Goal: Information Seeking & Learning: Check status

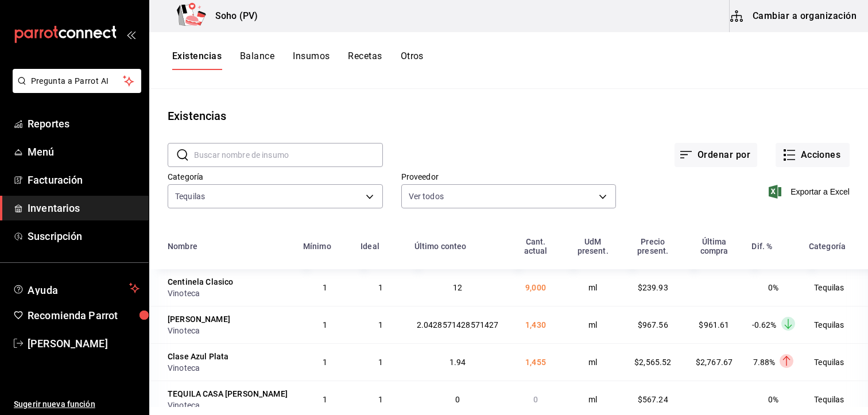
scroll to position [576, 0]
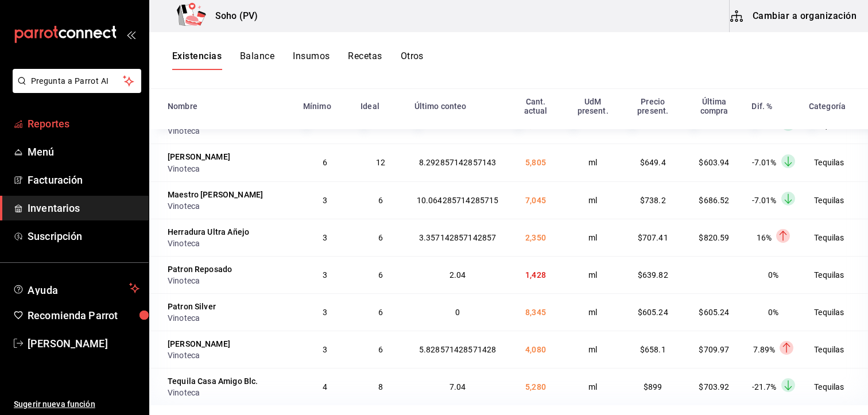
click at [40, 126] on span "Reportes" at bounding box center [84, 123] width 112 height 15
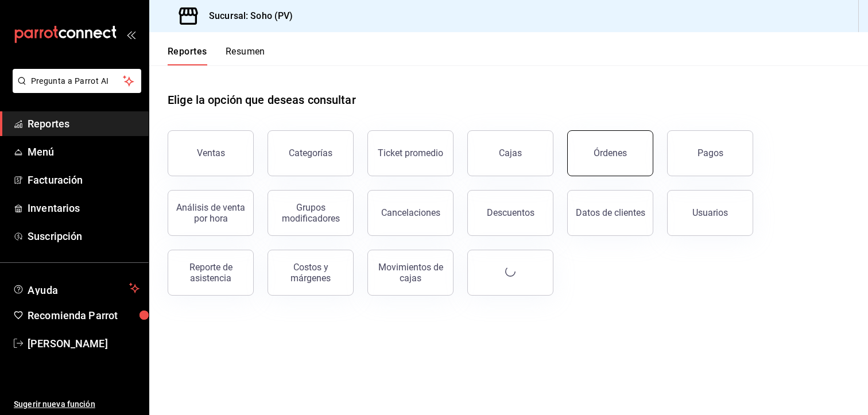
click at [583, 165] on button "Órdenes" at bounding box center [610, 153] width 86 height 46
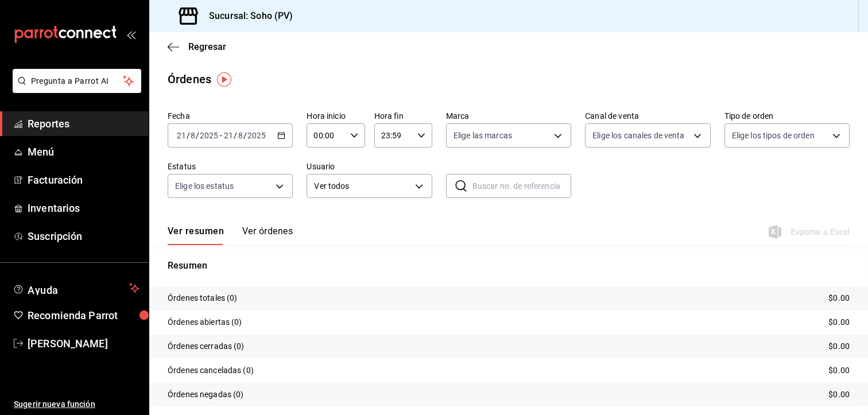
click at [278, 137] on \(Stroke\) "button" at bounding box center [281, 136] width 7 height 6
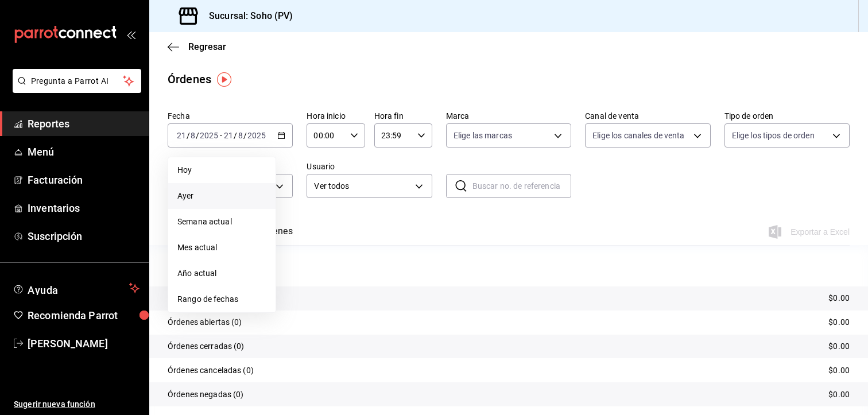
click at [198, 195] on span "Ayer" at bounding box center [221, 196] width 89 height 12
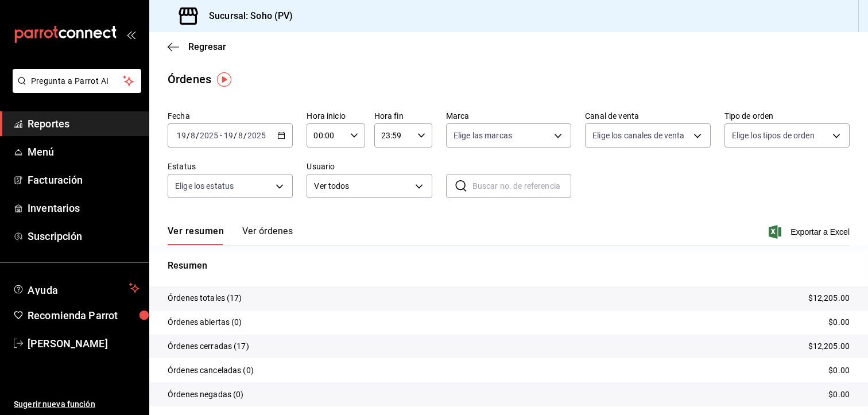
click at [277, 137] on icon "button" at bounding box center [281, 135] width 8 height 8
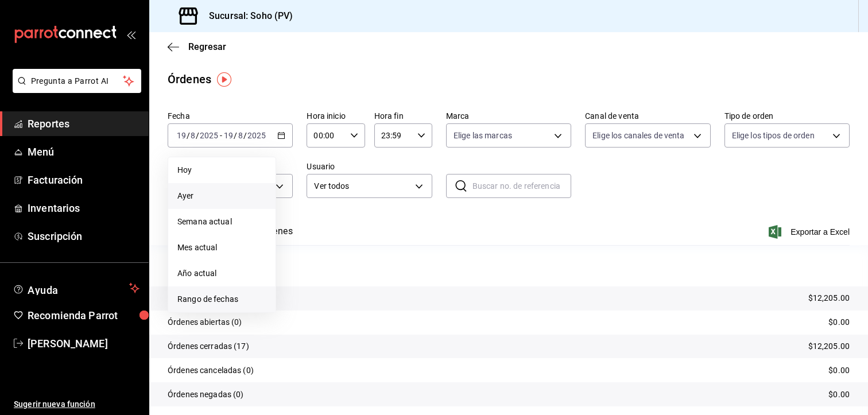
click at [205, 300] on span "Rango de fechas" at bounding box center [221, 299] width 89 height 12
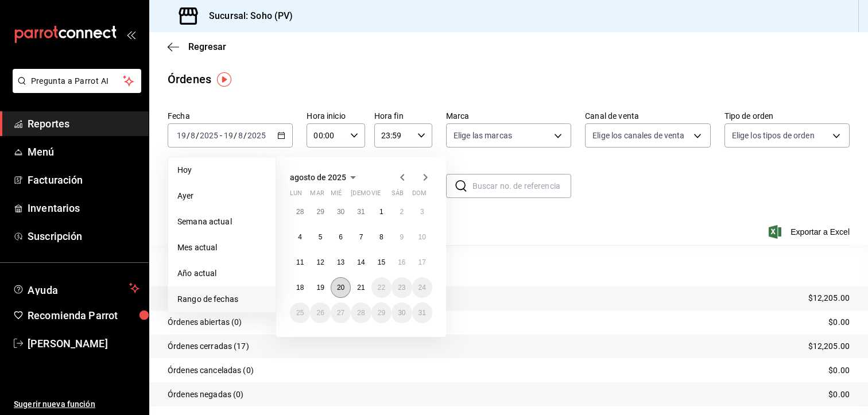
click at [342, 289] on abbr "20" at bounding box center [340, 288] width 7 height 8
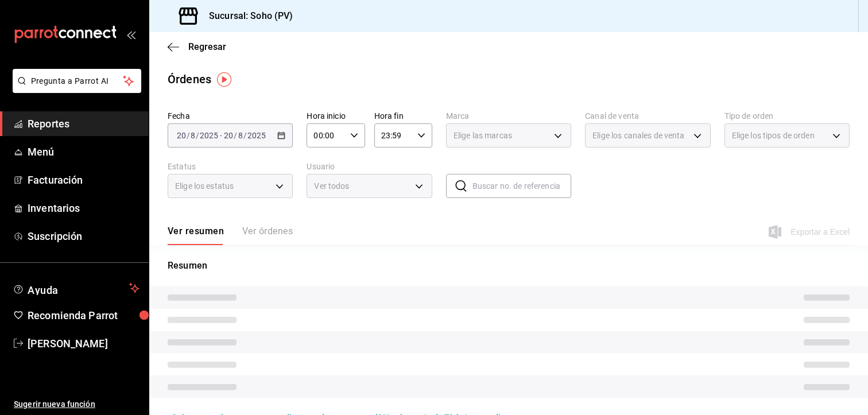
click at [419, 192] on div "Ver todos" at bounding box center [368, 186] width 125 height 24
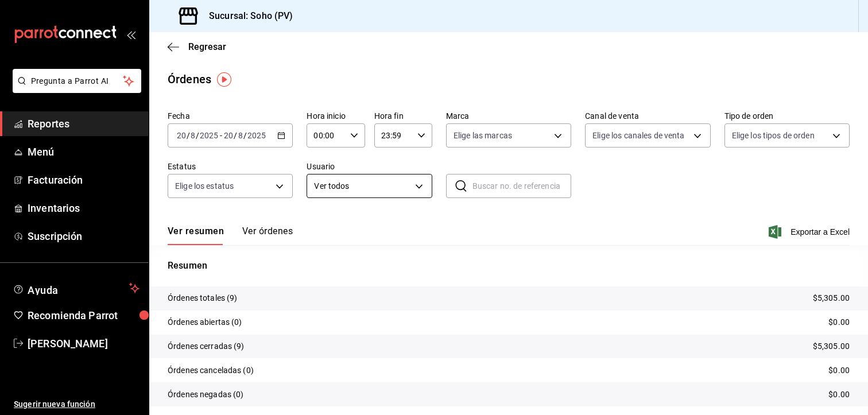
click at [414, 179] on body "Pregunta a Parrot AI Reportes Menú Facturación Inventarios Suscripción Ayuda Re…" at bounding box center [434, 207] width 868 height 415
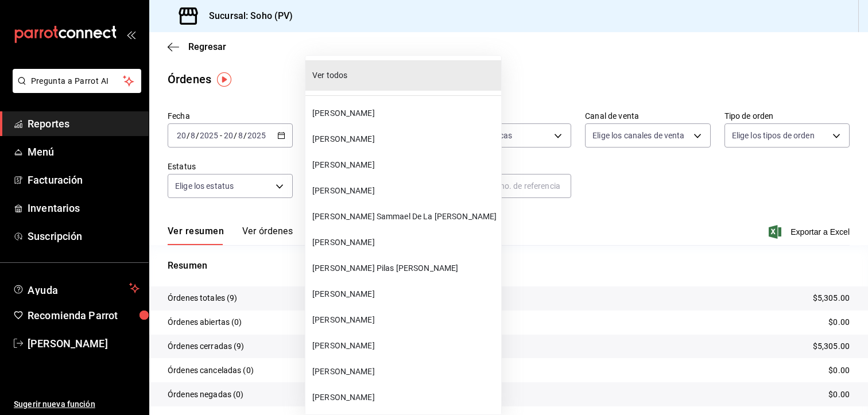
click at [350, 218] on span "[PERSON_NAME] Sammael De La [PERSON_NAME]" at bounding box center [404, 217] width 184 height 12
type input "28609ca3-6ac6-4c9f-b792-812c965fe4d2"
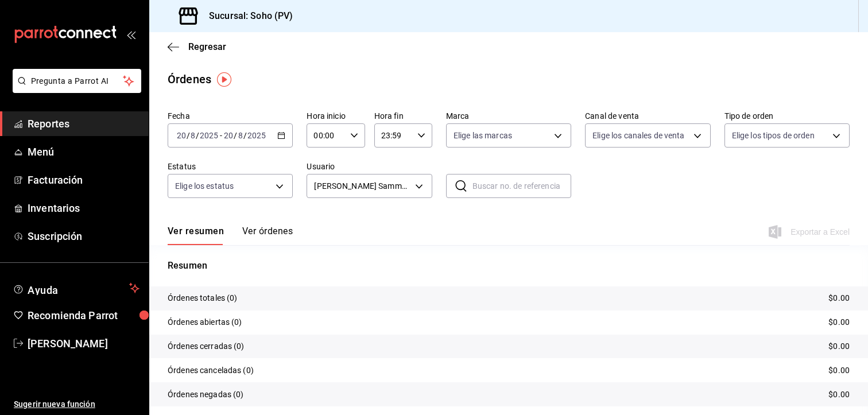
click at [286, 232] on button "Ver órdenes" at bounding box center [267, 236] width 51 height 20
